Goal: Contribute content: Add original content to the website for others to see

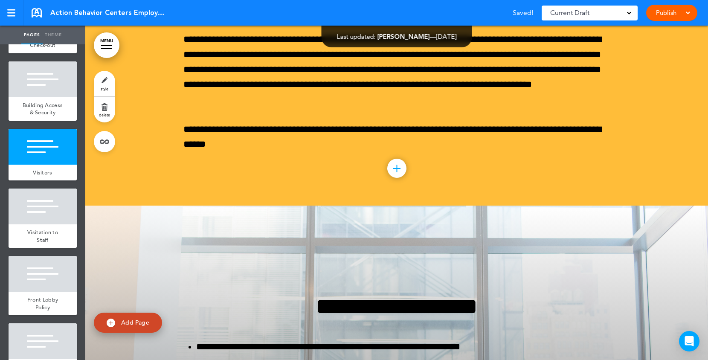
scroll to position [20681, 0]
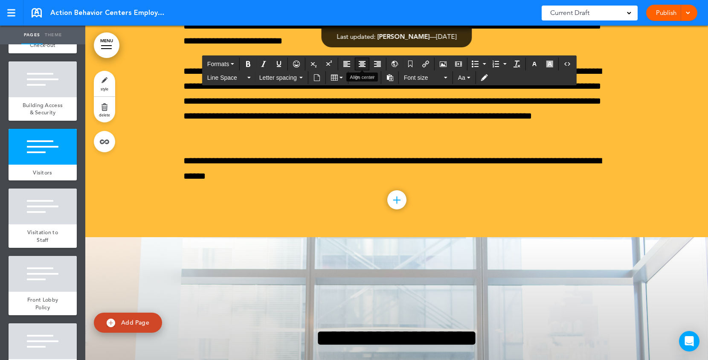
click at [365, 61] on icon "Align center" at bounding box center [361, 64] width 7 height 7
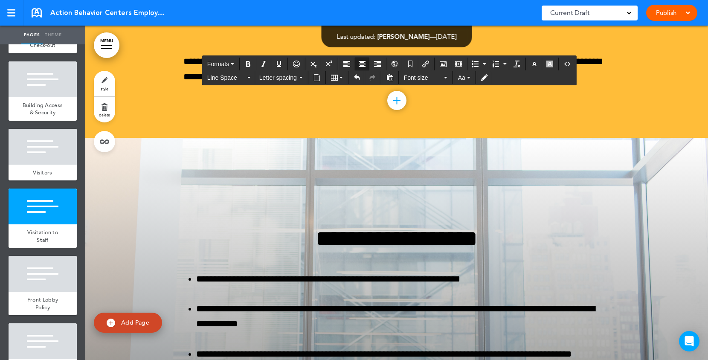
scroll to position [20765, 0]
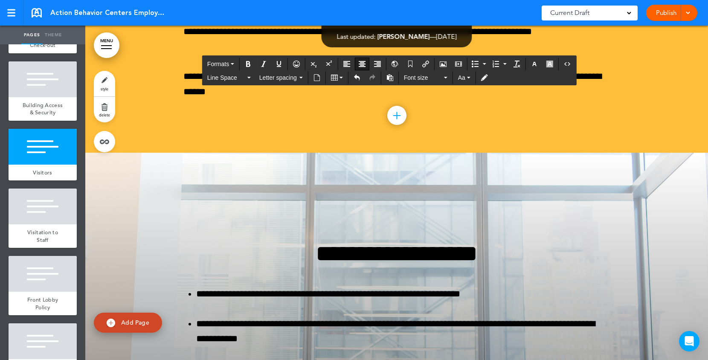
drag, startPoint x: 459, startPoint y: 198, endPoint x: 321, endPoint y: 199, distance: 138.1
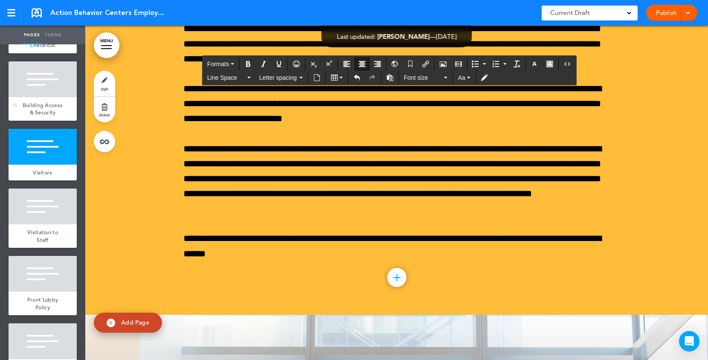
scroll to position [20590, 0]
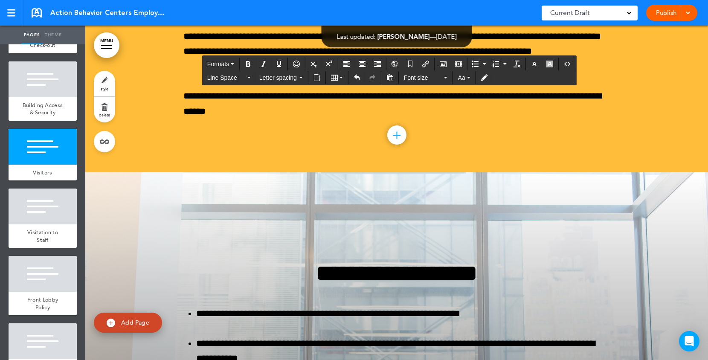
scroll to position [20747, 0]
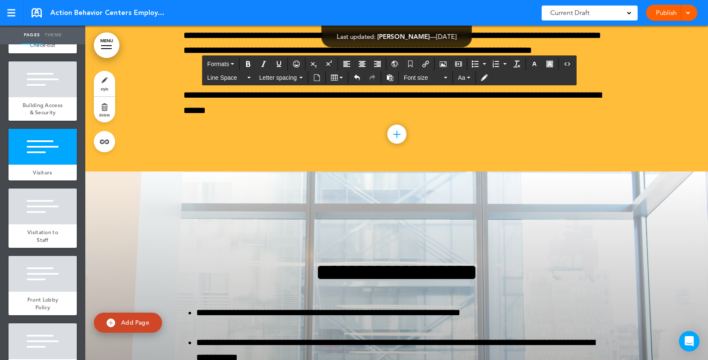
drag, startPoint x: 188, startPoint y: 180, endPoint x: 453, endPoint y: 192, distance: 266.2
copy div "**********"
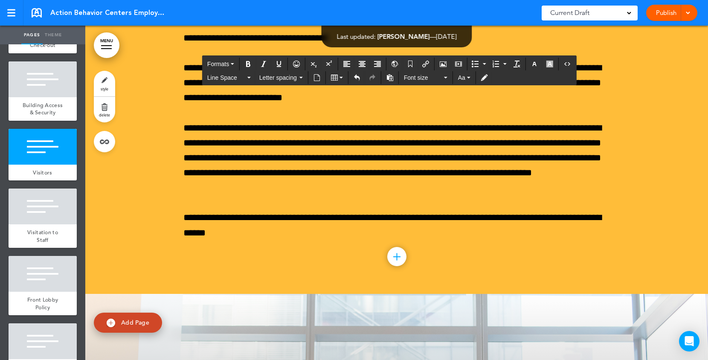
scroll to position [20613, 0]
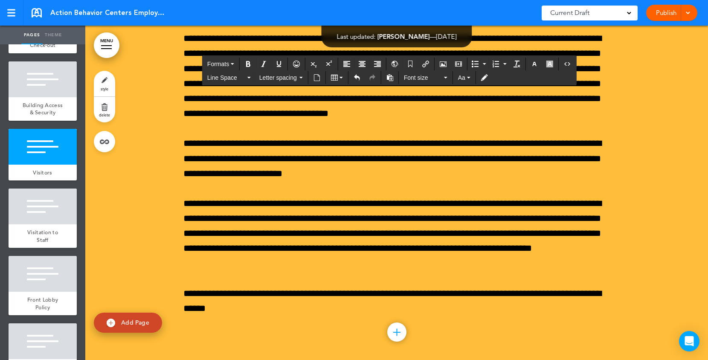
scroll to position [20592, 0]
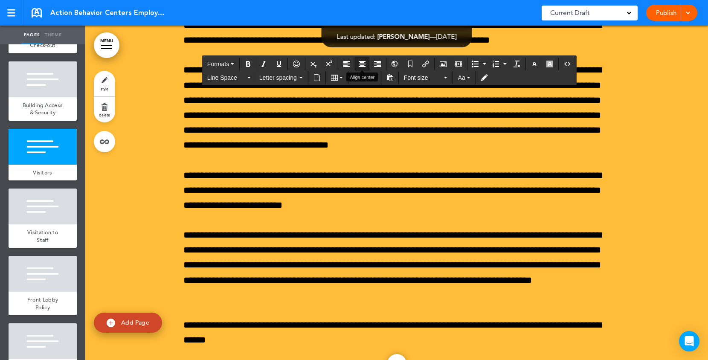
click at [367, 65] on button "Align center" at bounding box center [362, 64] width 14 height 12
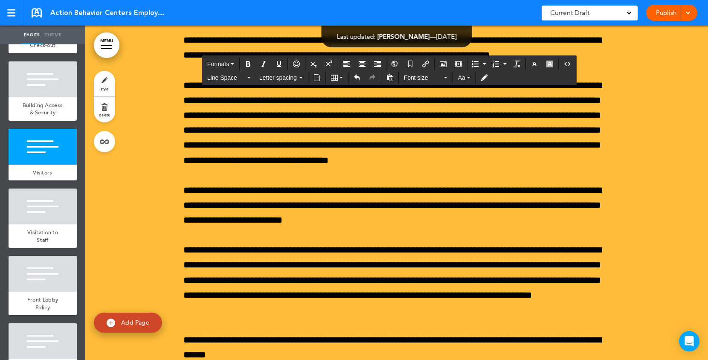
drag, startPoint x: 281, startPoint y: 236, endPoint x: 200, endPoint y: 237, distance: 81.0
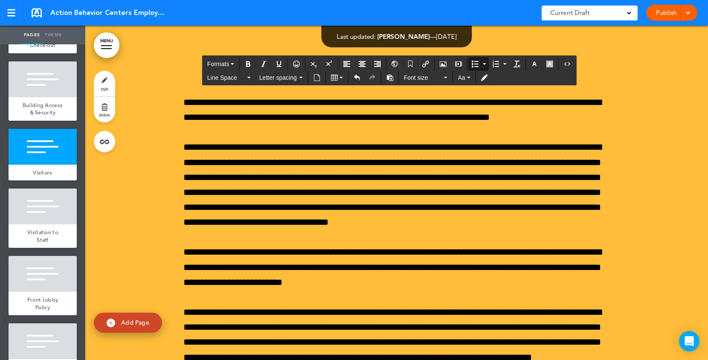
scroll to position [20665, 0]
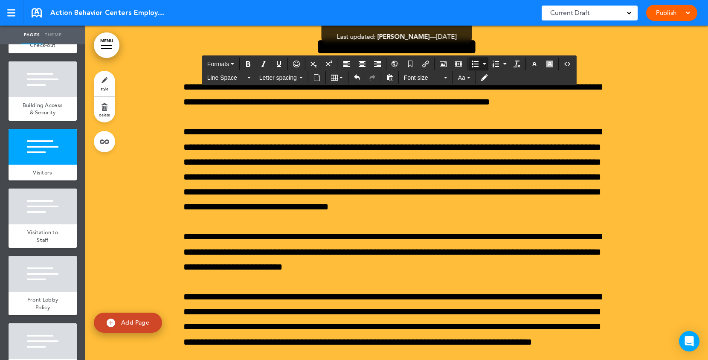
drag, startPoint x: 302, startPoint y: 301, endPoint x: 191, endPoint y: 204, distance: 147.4
click at [536, 64] on icon "button" at bounding box center [534, 64] width 7 height 7
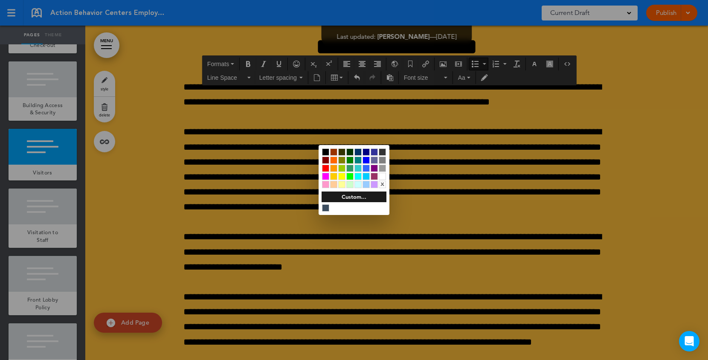
click at [383, 175] on div at bounding box center [381, 176] width 7 height 7
click at [357, 253] on div at bounding box center [354, 180] width 708 height 360
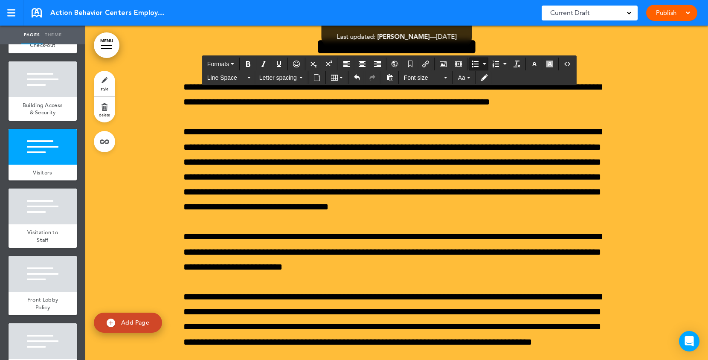
drag, startPoint x: 297, startPoint y: 298, endPoint x: 193, endPoint y: 298, distance: 104.0
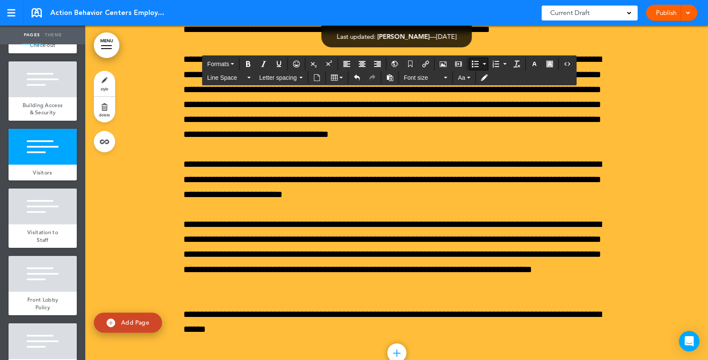
scroll to position [20738, 0]
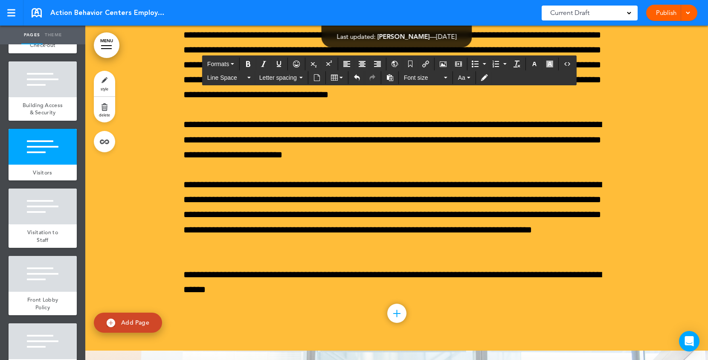
scroll to position [20800, 0]
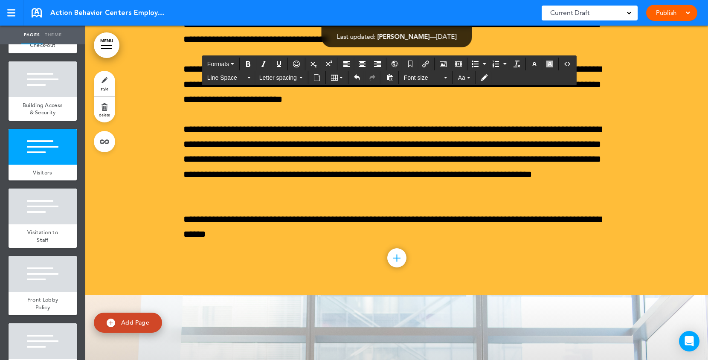
scroll to position [20835, 0]
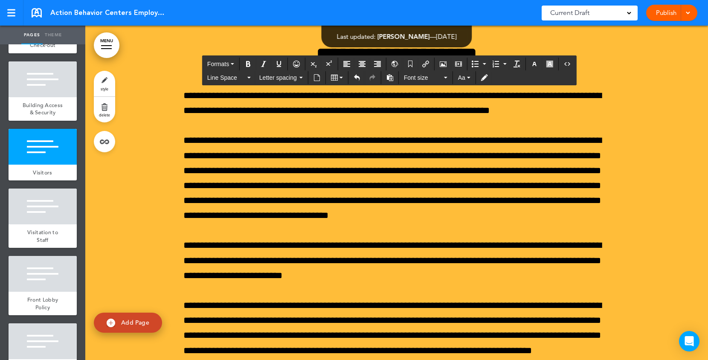
scroll to position [20654, 0]
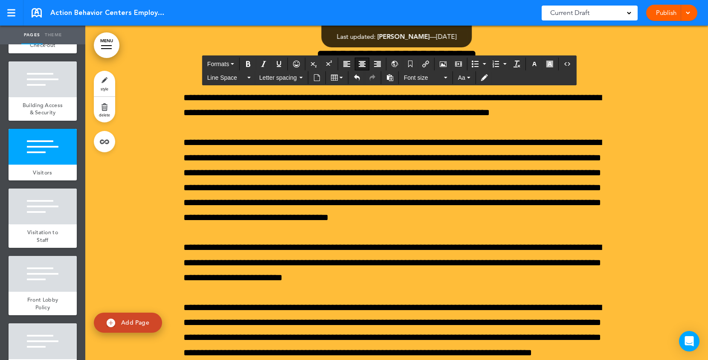
drag, startPoint x: 455, startPoint y: 129, endPoint x: 341, endPoint y: 131, distance: 114.2
click at [229, 79] on span "Line Space" at bounding box center [226, 77] width 38 height 9
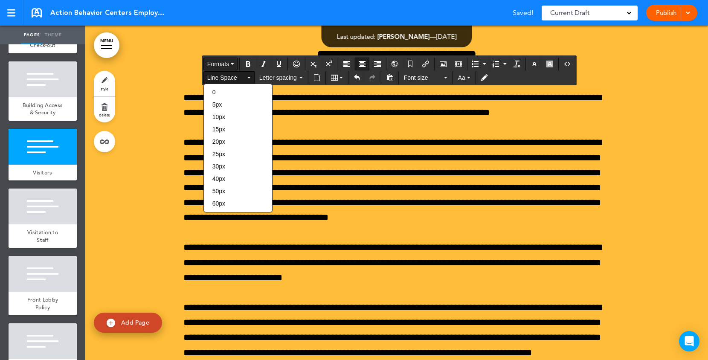
click at [227, 65] on span "Formats" at bounding box center [218, 64] width 22 height 7
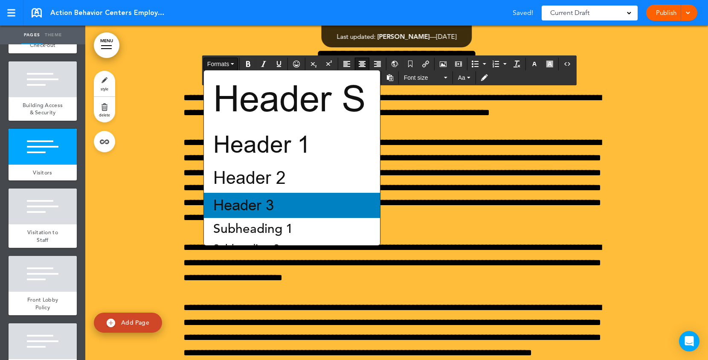
click at [248, 196] on span "Header 3" at bounding box center [243, 205] width 62 height 20
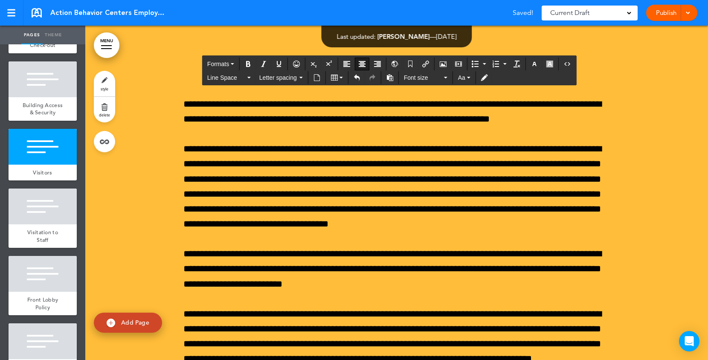
drag, startPoint x: 478, startPoint y: 127, endPoint x: 298, endPoint y: 126, distance: 179.9
click at [537, 63] on icon "button" at bounding box center [534, 64] width 7 height 7
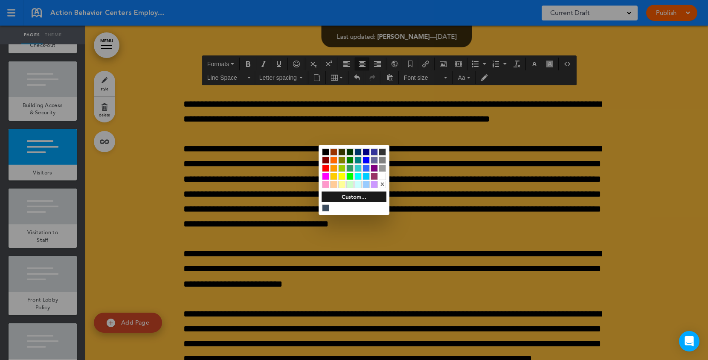
click at [383, 177] on div at bounding box center [381, 176] width 7 height 7
click at [429, 179] on div at bounding box center [354, 180] width 708 height 360
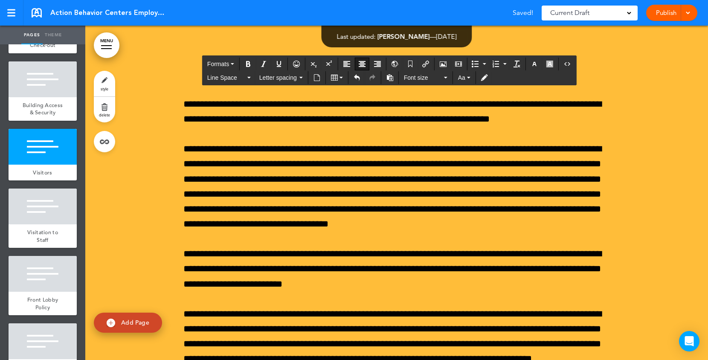
copy span "**********"
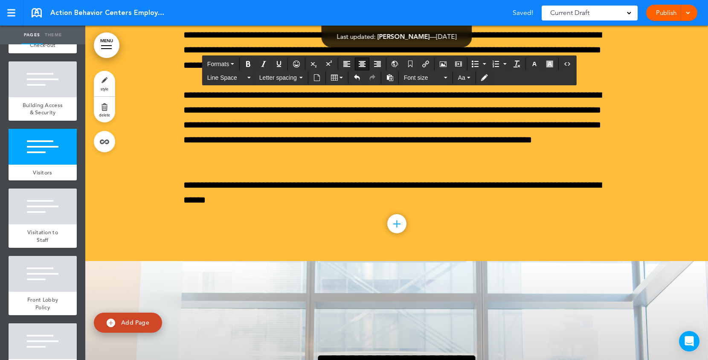
scroll to position [20873, 0]
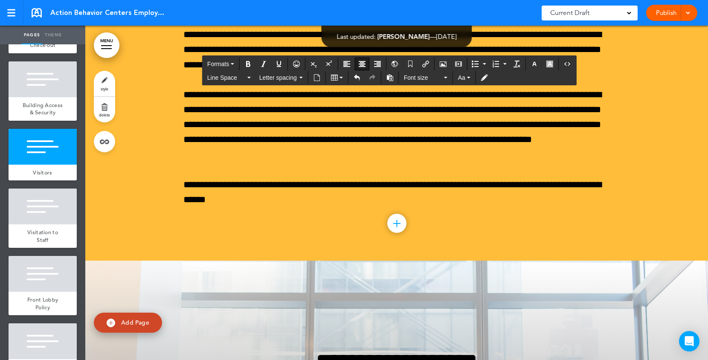
drag, startPoint x: 447, startPoint y: 289, endPoint x: 329, endPoint y: 288, distance: 118.5
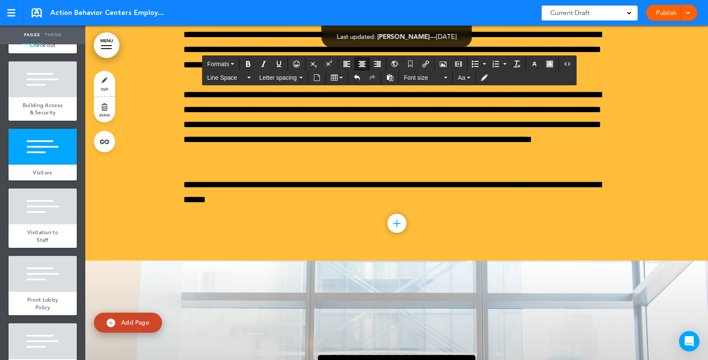
drag, startPoint x: 433, startPoint y: 291, endPoint x: 338, endPoint y: 292, distance: 95.5
drag, startPoint x: 539, startPoint y: 64, endPoint x: 540, endPoint y: 69, distance: 6.0
click at [539, 64] on button "button" at bounding box center [534, 64] width 14 height 12
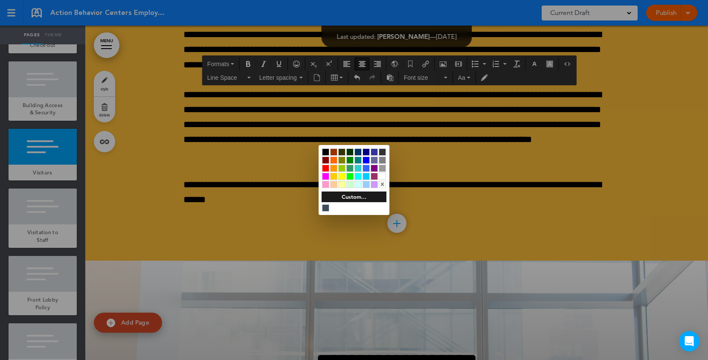
click at [381, 176] on div at bounding box center [381, 176] width 7 height 7
click at [264, 177] on div at bounding box center [354, 180] width 708 height 360
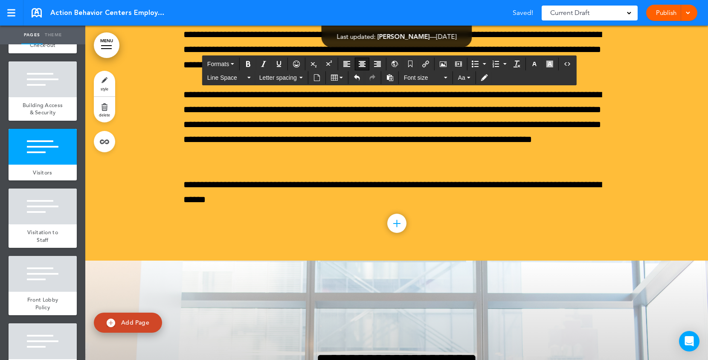
drag, startPoint x: 445, startPoint y: 290, endPoint x: 346, endPoint y: 290, distance: 99.3
click at [230, 79] on span "Line Space" at bounding box center [226, 77] width 38 height 9
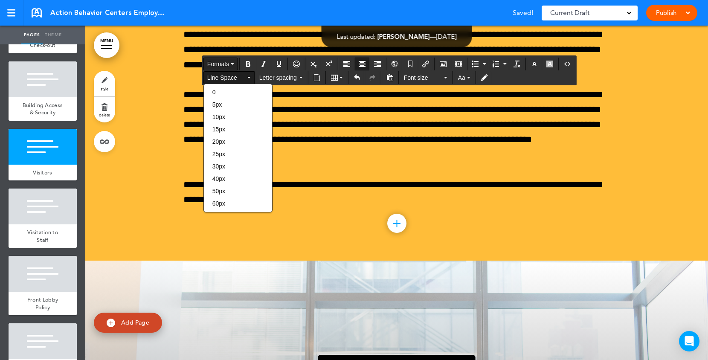
click at [217, 61] on span "Formats" at bounding box center [218, 64] width 22 height 7
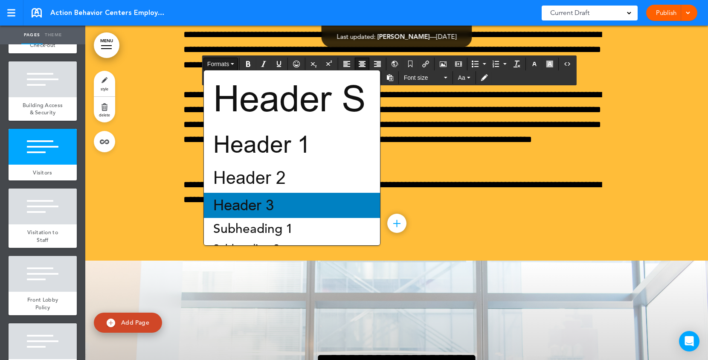
click at [241, 202] on span "Header 3" at bounding box center [243, 205] width 62 height 20
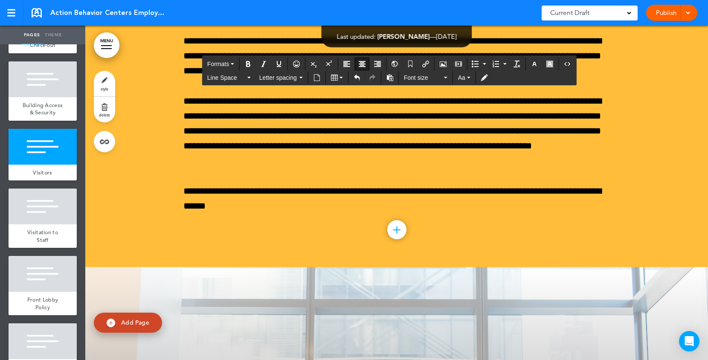
drag, startPoint x: 457, startPoint y: 291, endPoint x: 315, endPoint y: 290, distance: 142.4
click at [535, 66] on icon "button" at bounding box center [534, 64] width 7 height 7
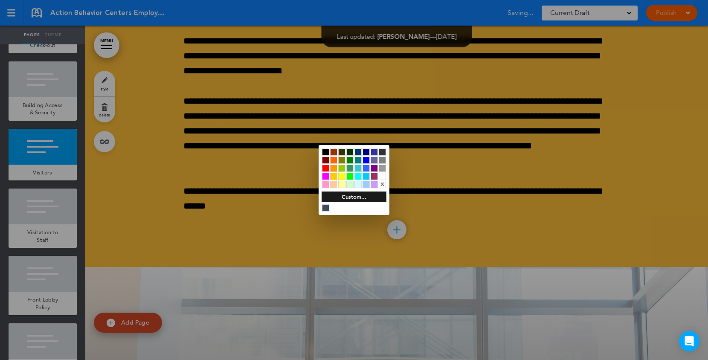
click at [383, 177] on div at bounding box center [381, 176] width 7 height 7
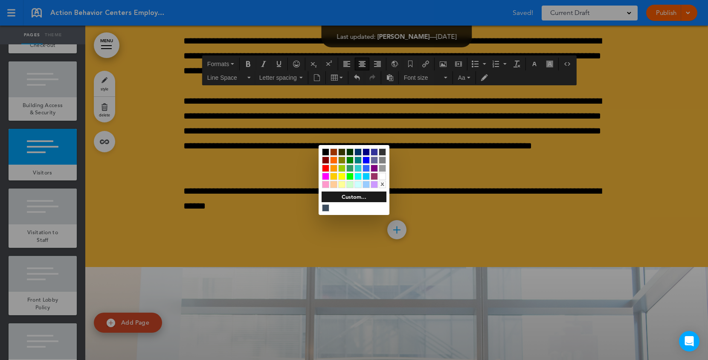
click at [407, 278] on div at bounding box center [354, 180] width 708 height 360
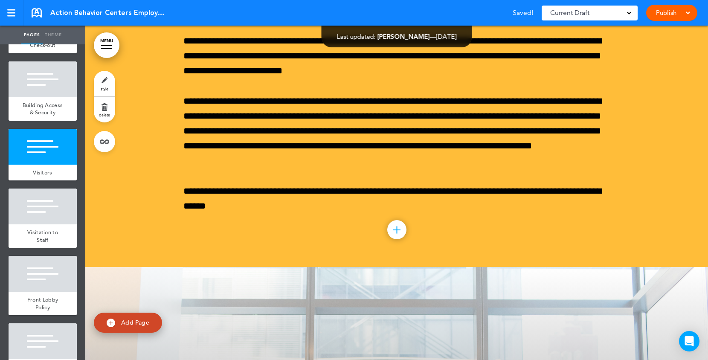
click at [373, 292] on body "Checking url availability This handbook [GEOGRAPHIC_DATA] Settings Signatures C…" at bounding box center [354, 180] width 708 height 360
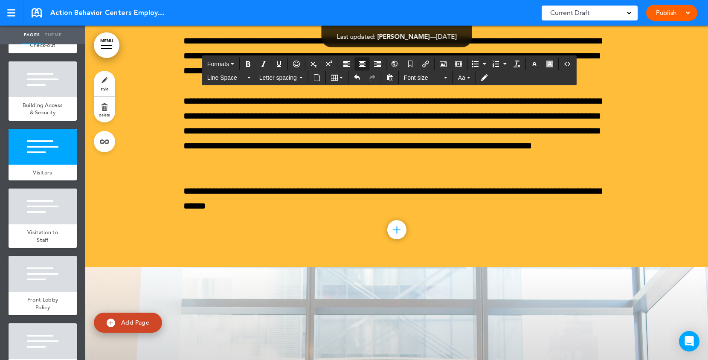
drag, startPoint x: 541, startPoint y: 288, endPoint x: 411, endPoint y: 288, distance: 130.0
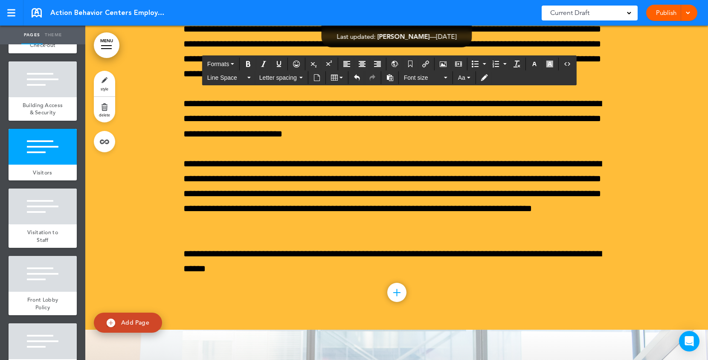
scroll to position [20657, 0]
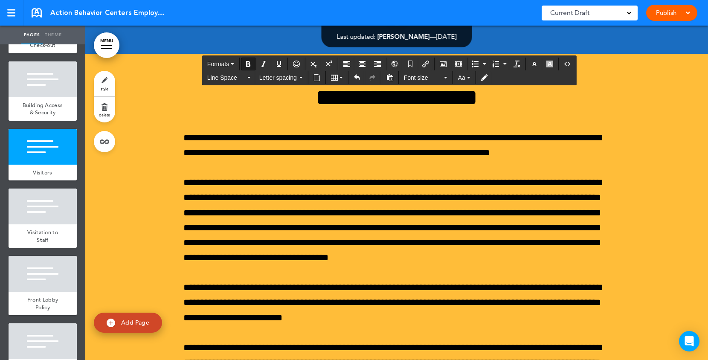
drag, startPoint x: 570, startPoint y: 191, endPoint x: 181, endPoint y: 167, distance: 389.5
drag, startPoint x: 338, startPoint y: 164, endPoint x: 262, endPoint y: 164, distance: 75.9
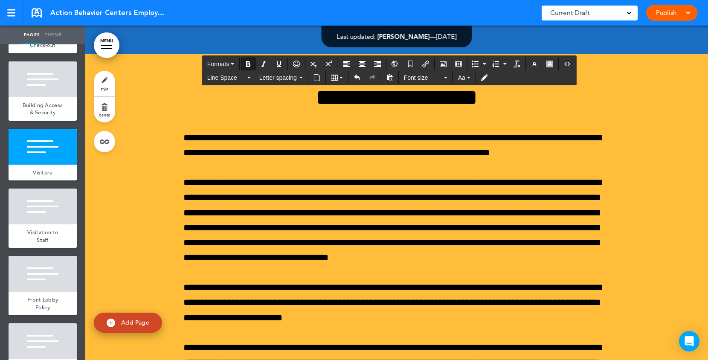
drag, startPoint x: 257, startPoint y: 164, endPoint x: 183, endPoint y: 164, distance: 74.6
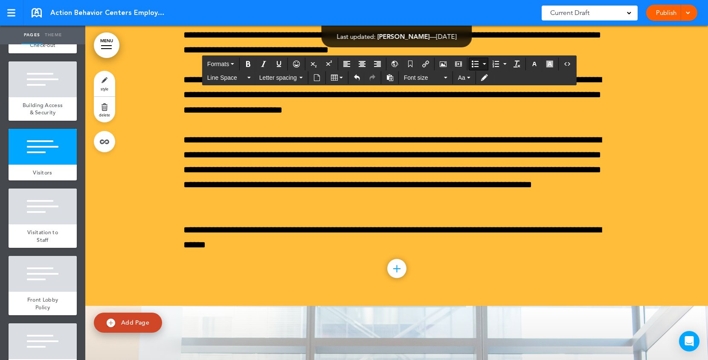
scroll to position [20942, 0]
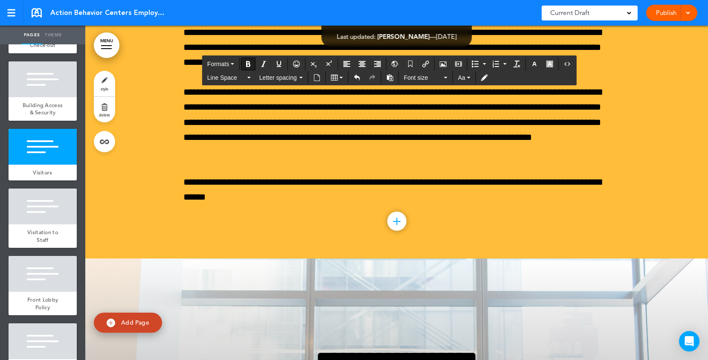
drag, startPoint x: 338, startPoint y: 260, endPoint x: 177, endPoint y: 260, distance: 160.3
drag, startPoint x: 373, startPoint y: 260, endPoint x: 385, endPoint y: 260, distance: 12.4
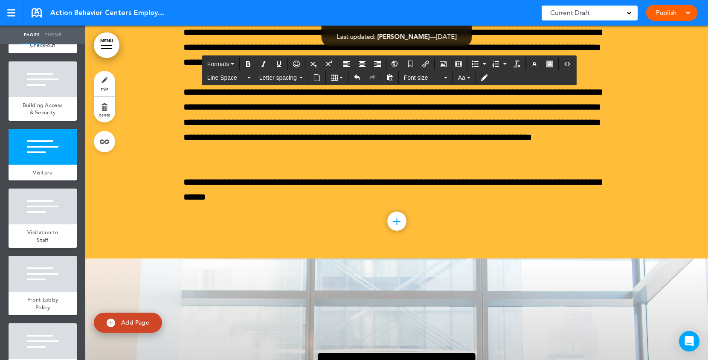
drag, startPoint x: 205, startPoint y: 274, endPoint x: 234, endPoint y: 274, distance: 28.1
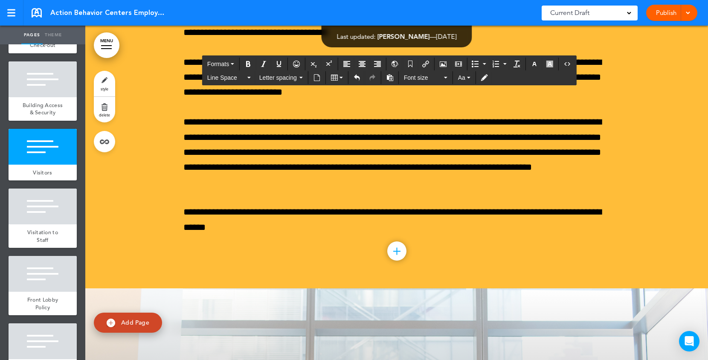
drag, startPoint x: 231, startPoint y: 274, endPoint x: 217, endPoint y: 273, distance: 14.9
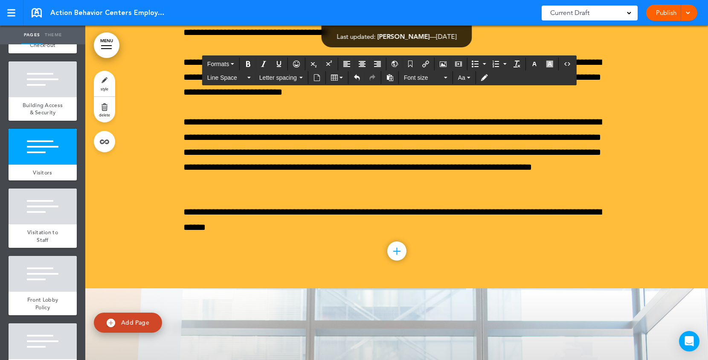
drag, startPoint x: 462, startPoint y: 283, endPoint x: 451, endPoint y: 274, distance: 14.9
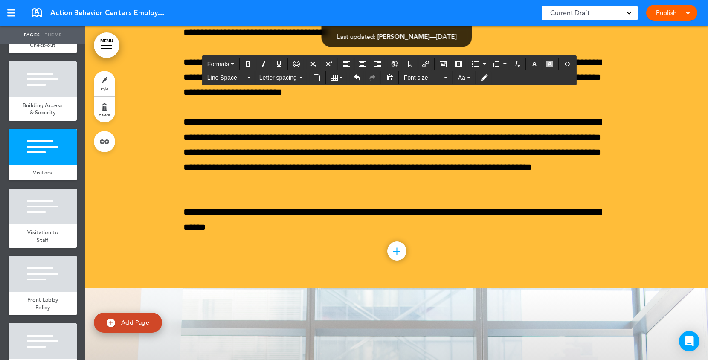
drag, startPoint x: 381, startPoint y: 259, endPoint x: 353, endPoint y: 259, distance: 28.1
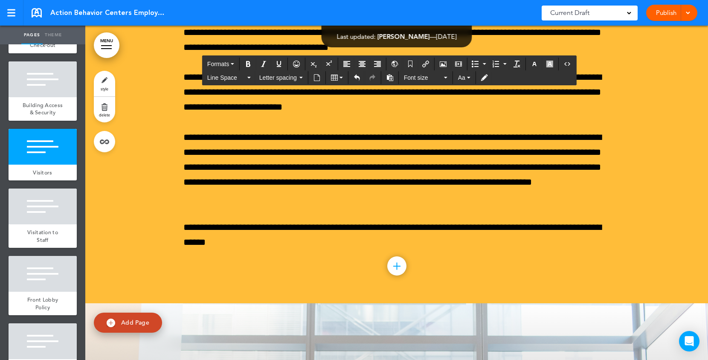
drag, startPoint x: 436, startPoint y: 286, endPoint x: 202, endPoint y: 287, distance: 234.0
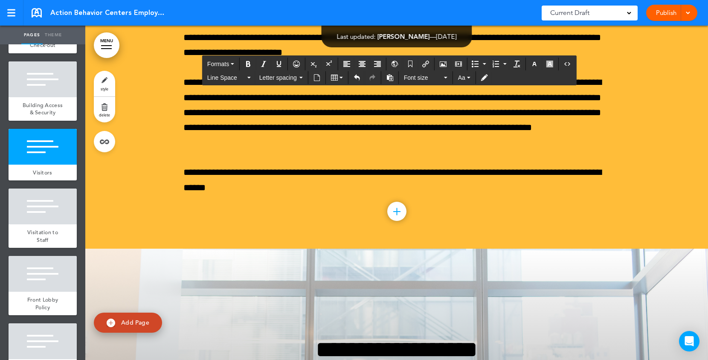
scroll to position [20985, 0]
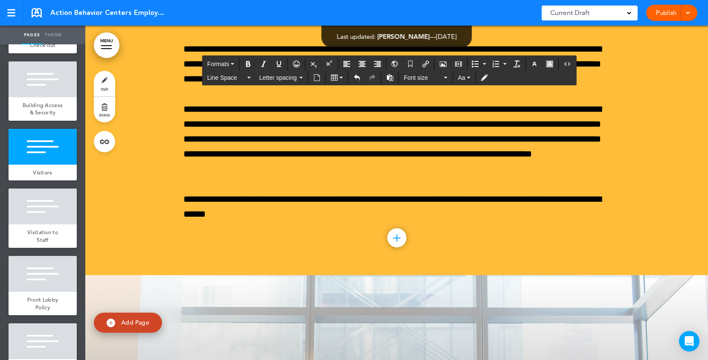
drag, startPoint x: 334, startPoint y: 275, endPoint x: 244, endPoint y: 277, distance: 89.9
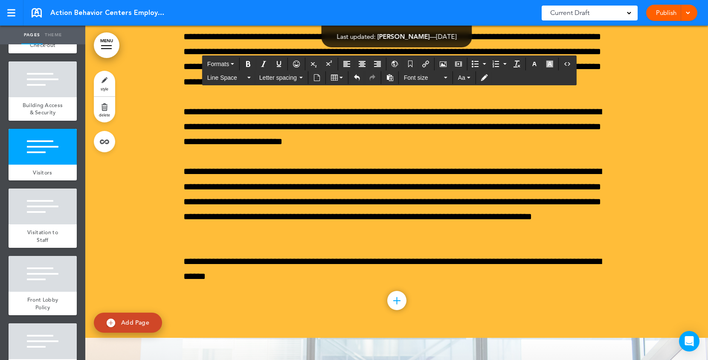
scroll to position [20998, 0]
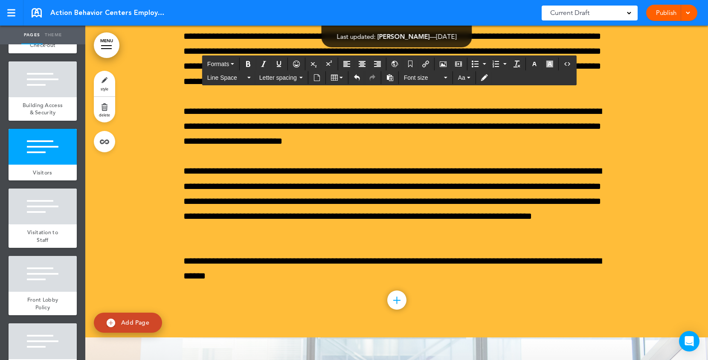
click at [472, 61] on icon "Bullet list" at bounding box center [474, 64] width 7 height 7
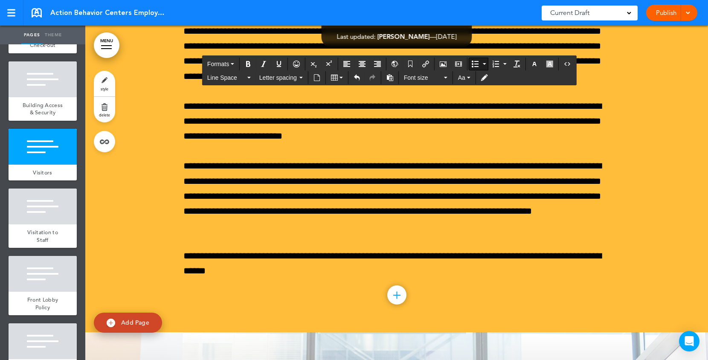
scroll to position [21050, 0]
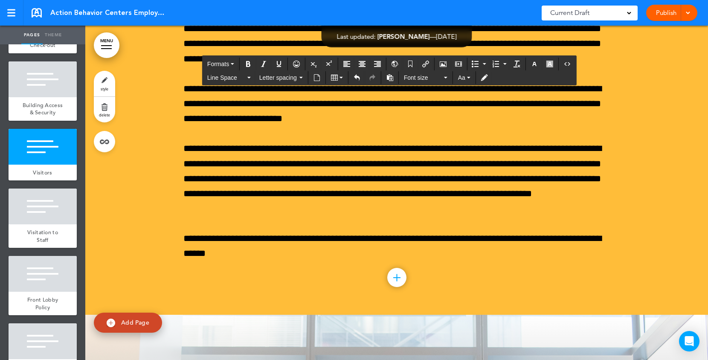
drag, startPoint x: 380, startPoint y: 314, endPoint x: 167, endPoint y: 212, distance: 235.6
click at [534, 61] on icon "button" at bounding box center [534, 64] width 7 height 7
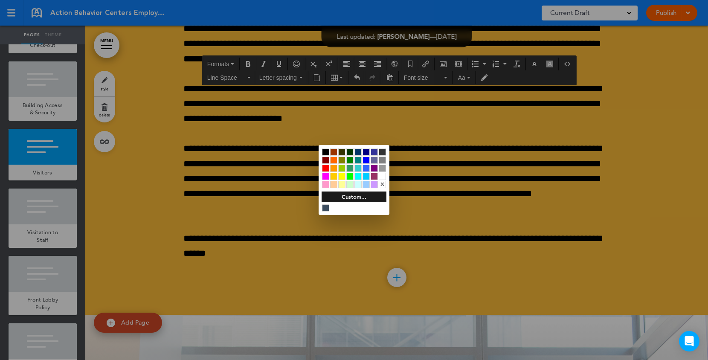
click at [381, 176] on div at bounding box center [381, 176] width 7 height 7
click at [382, 176] on div at bounding box center [381, 176] width 7 height 7
click at [362, 247] on div at bounding box center [354, 180] width 708 height 360
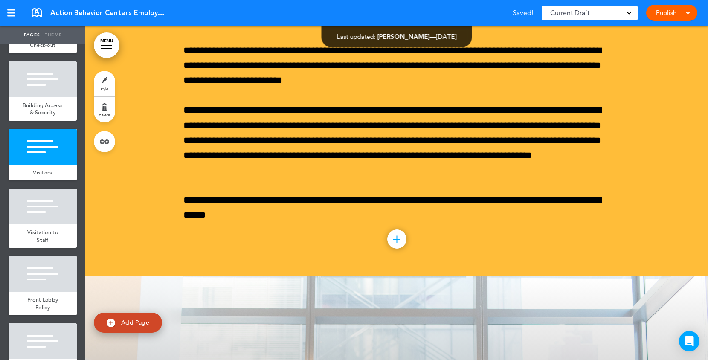
scroll to position [21103, 0]
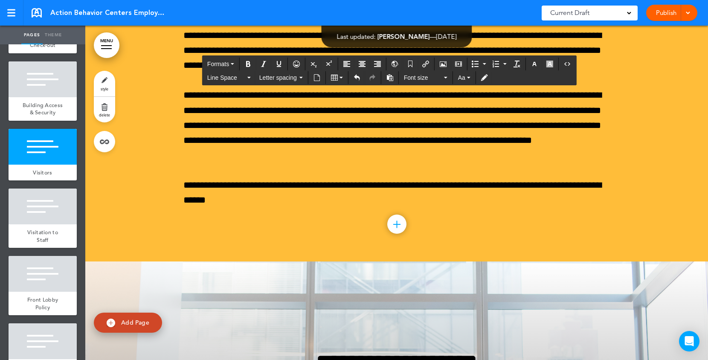
drag, startPoint x: 322, startPoint y: 156, endPoint x: 274, endPoint y: 156, distance: 47.7
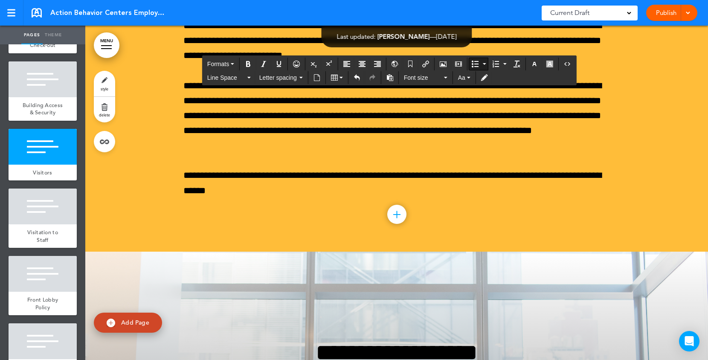
scroll to position [21159, 0]
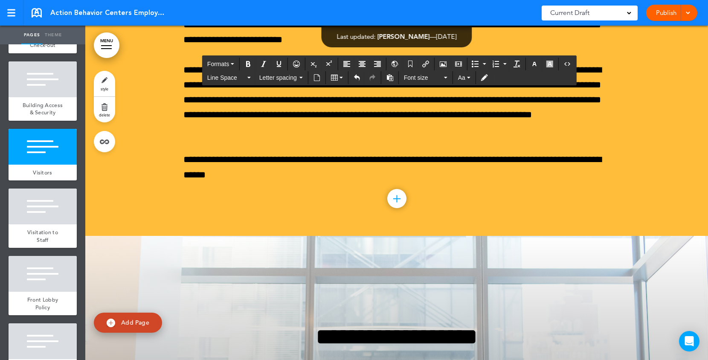
drag, startPoint x: 560, startPoint y: 281, endPoint x: 174, endPoint y: 269, distance: 385.5
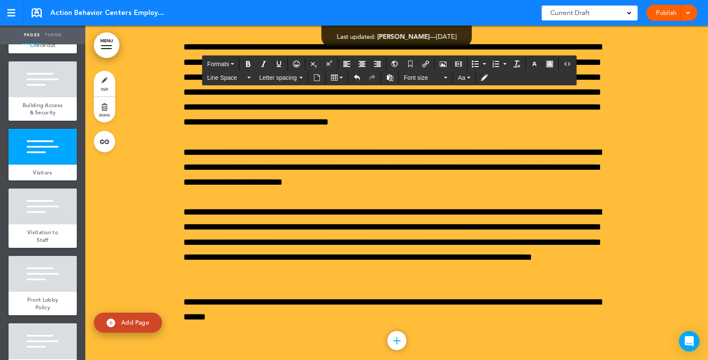
scroll to position [20964, 0]
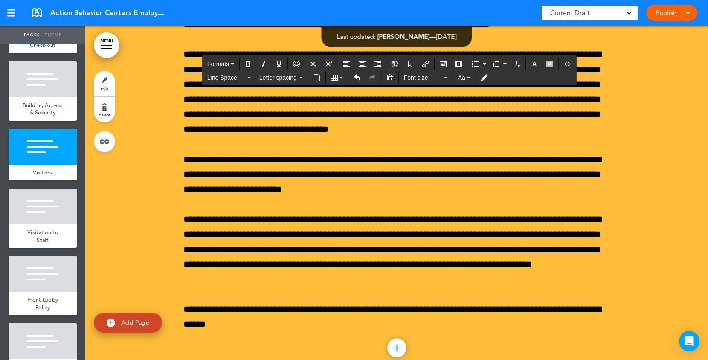
drag, startPoint x: 258, startPoint y: 162, endPoint x: 177, endPoint y: 155, distance: 80.8
copy span "**********"
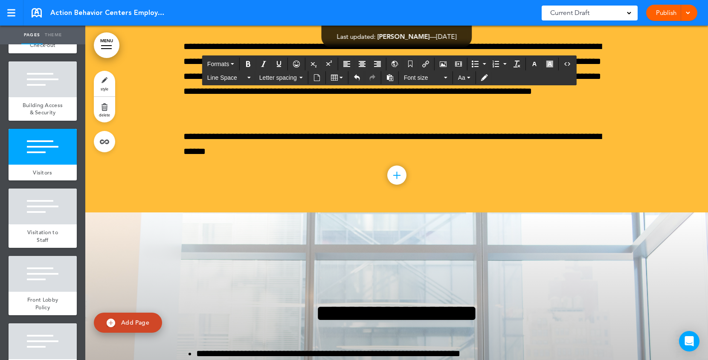
scroll to position [21110, 0]
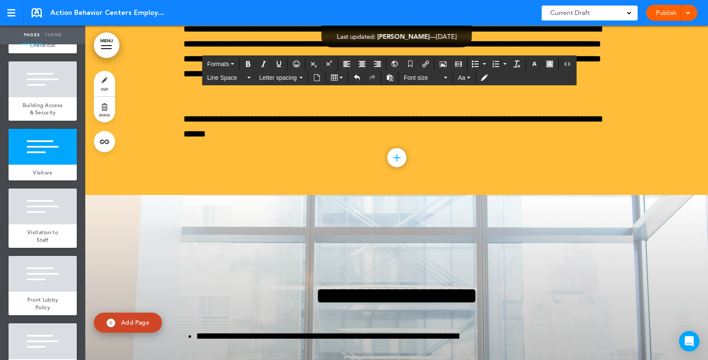
drag, startPoint x: 246, startPoint y: 269, endPoint x: 180, endPoint y: 269, distance: 65.6
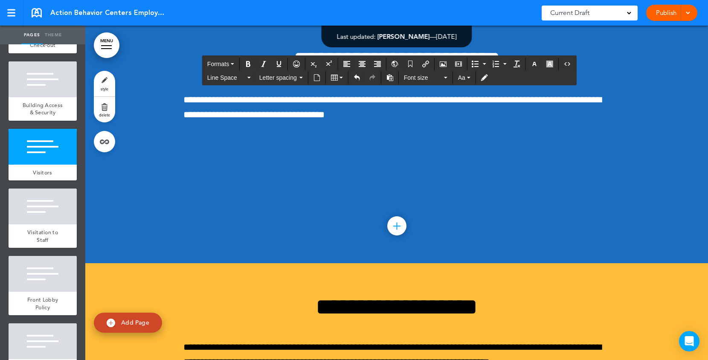
scroll to position [20588, 0]
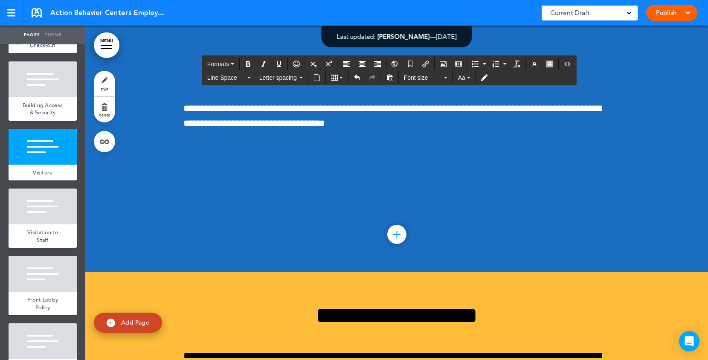
drag, startPoint x: 288, startPoint y: 289, endPoint x: 355, endPoint y: 98, distance: 203.1
copy div "**********"
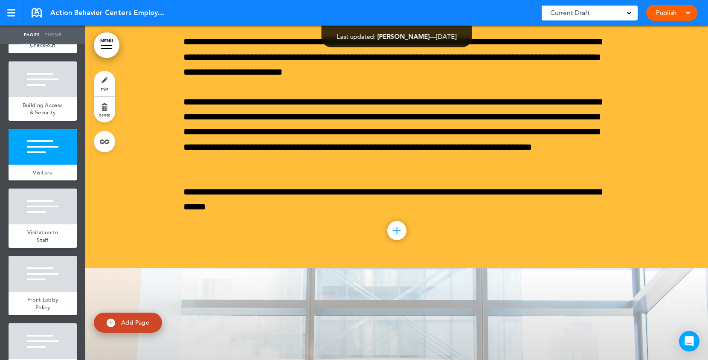
scroll to position [21056, 0]
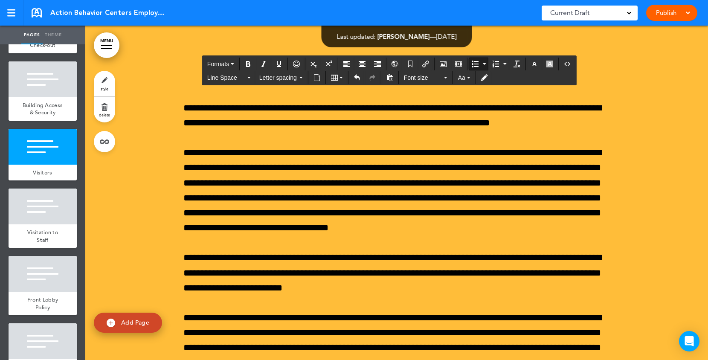
scroll to position [20835, 0]
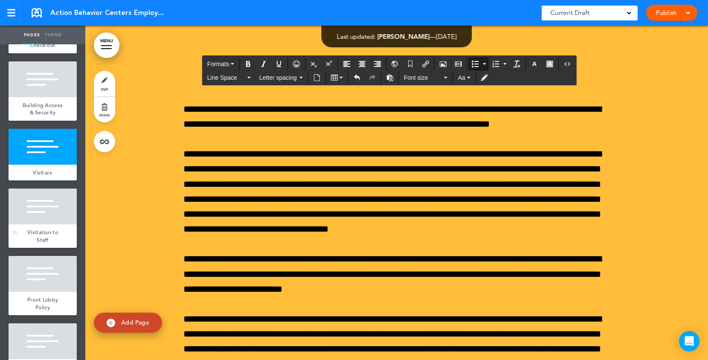
click at [39, 224] on div at bounding box center [43, 206] width 68 height 36
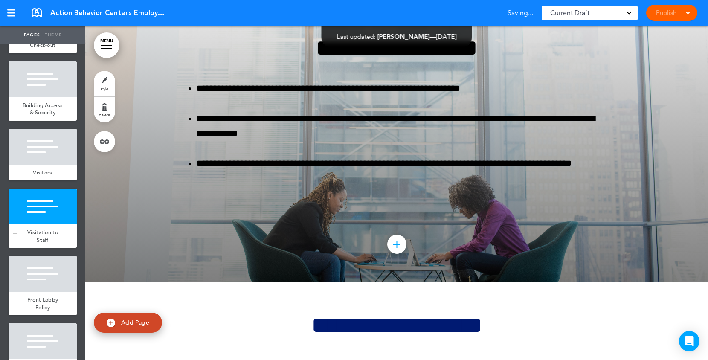
scroll to position [21430, 0]
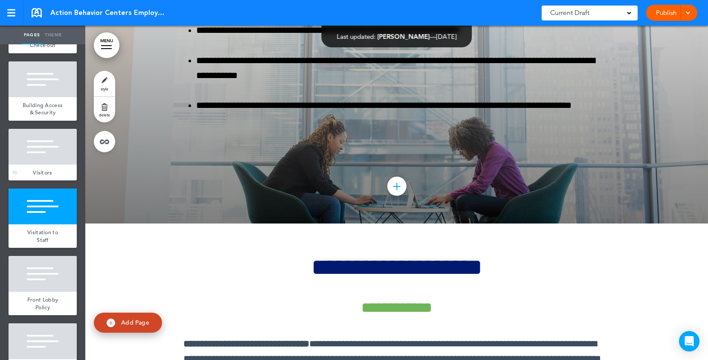
click at [52, 165] on div at bounding box center [43, 147] width 68 height 36
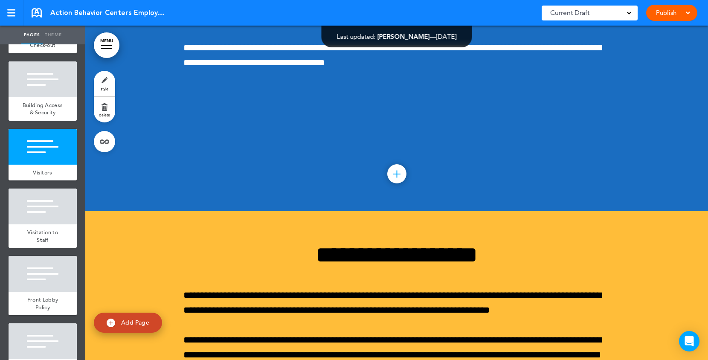
scroll to position [20674, 0]
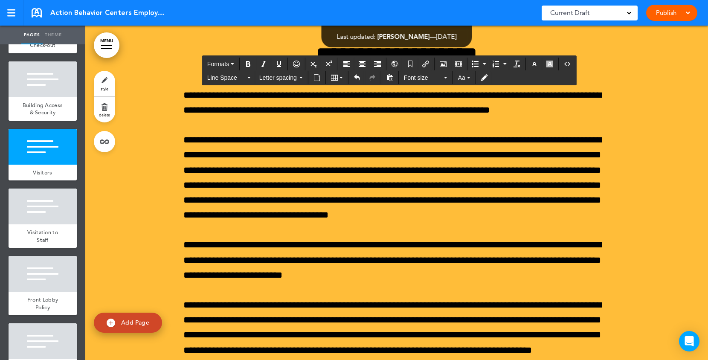
scroll to position [20848, 0]
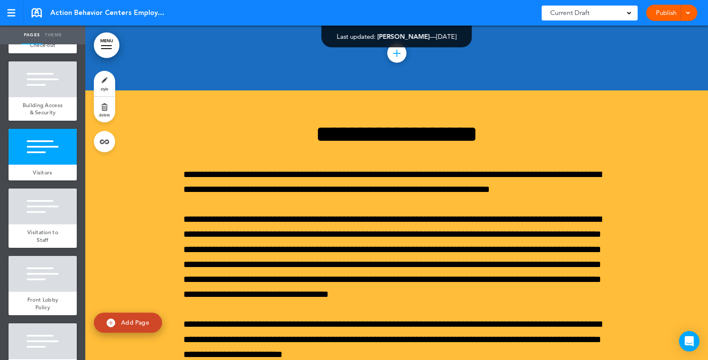
scroll to position [20769, 0]
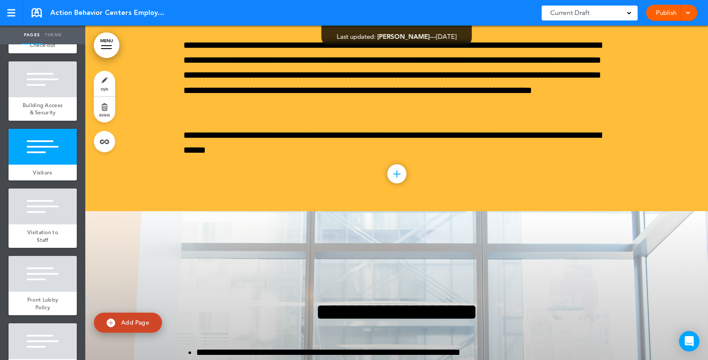
scroll to position [21125, 0]
